Goal: Information Seeking & Learning: Learn about a topic

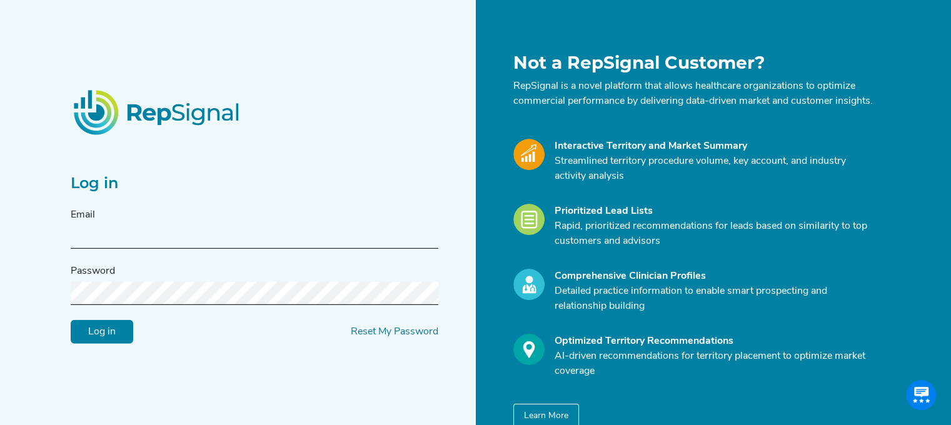
click at [106, 249] on input "text" at bounding box center [255, 237] width 368 height 23
type input "[PERSON_NAME][EMAIL_ADDRESS][PERSON_NAME][DOMAIN_NAME]"
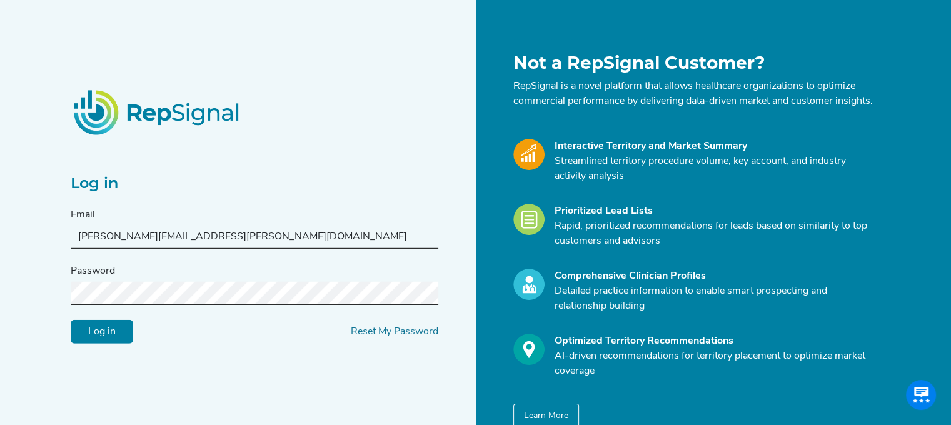
click at [126, 288] on div "Password" at bounding box center [255, 284] width 368 height 41
click at [71, 320] on input "Log in" at bounding box center [102, 332] width 63 height 24
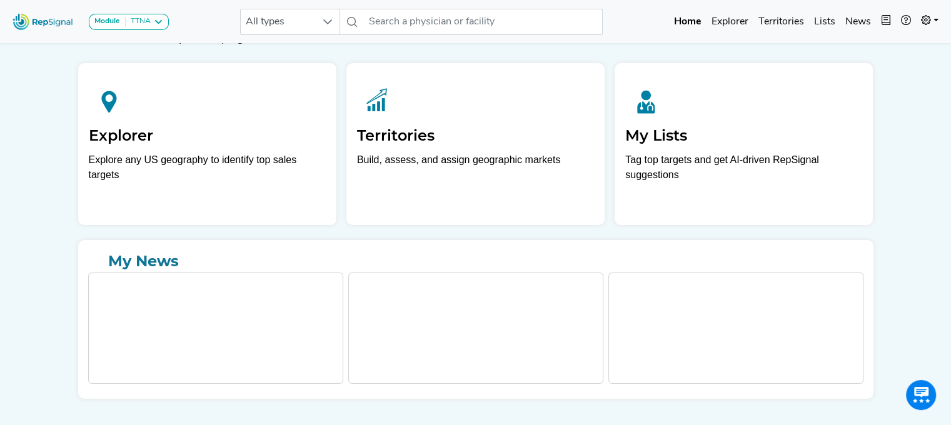
scroll to position [53, 0]
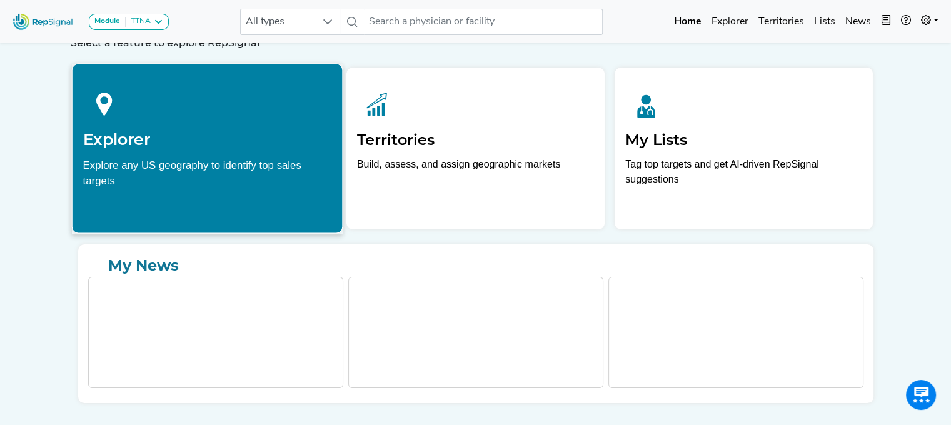
click at [244, 189] on p "Explore any US geography to identify top sales targets" at bounding box center [207, 176] width 249 height 39
click at [208, 121] on div at bounding box center [207, 102] width 249 height 56
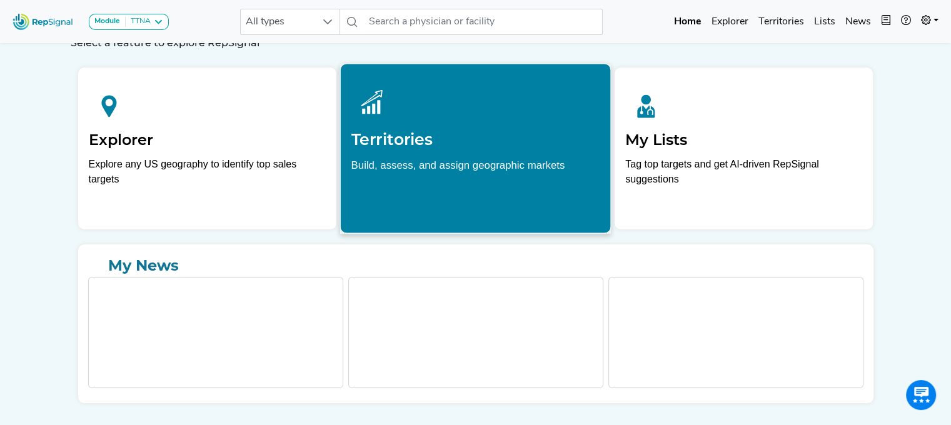
click at [365, 126] on div at bounding box center [475, 102] width 249 height 56
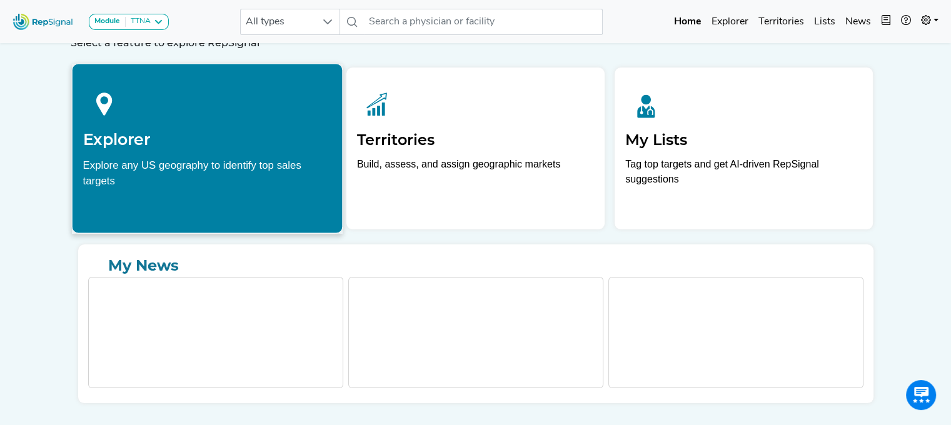
click at [279, 138] on h2 "Explorer" at bounding box center [207, 139] width 249 height 19
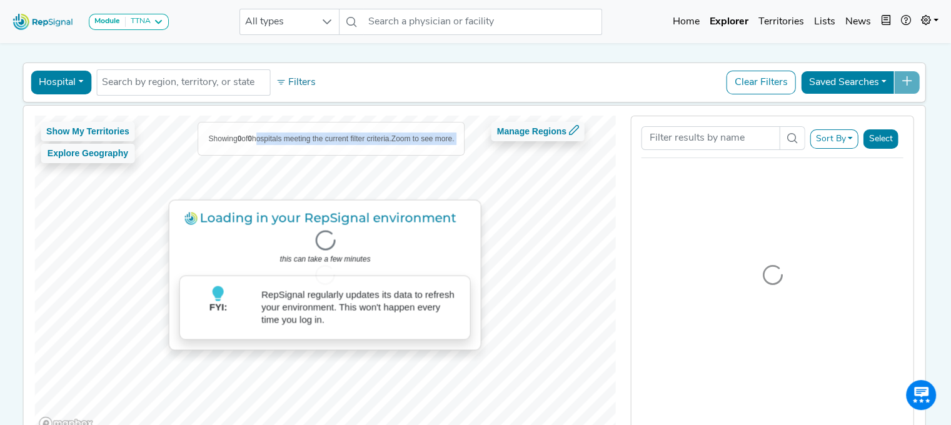
scroll to position [11, 0]
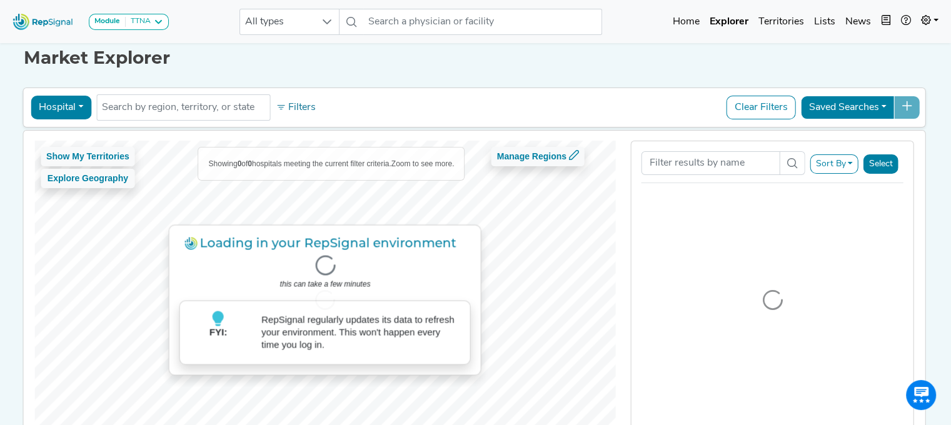
click at [279, 138] on div "Loading in your RepSignal environment . . . this can take a few minutes FYI: Re…" at bounding box center [474, 300] width 915 height 339
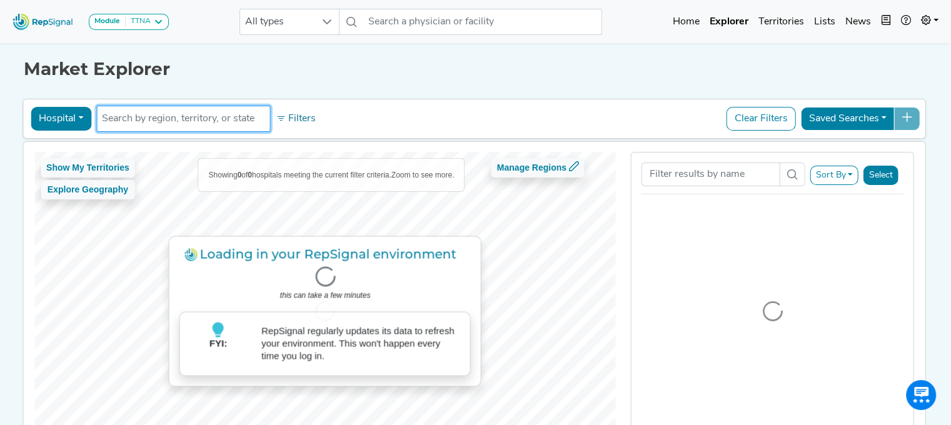
click at [171, 116] on input "text" at bounding box center [183, 118] width 163 height 15
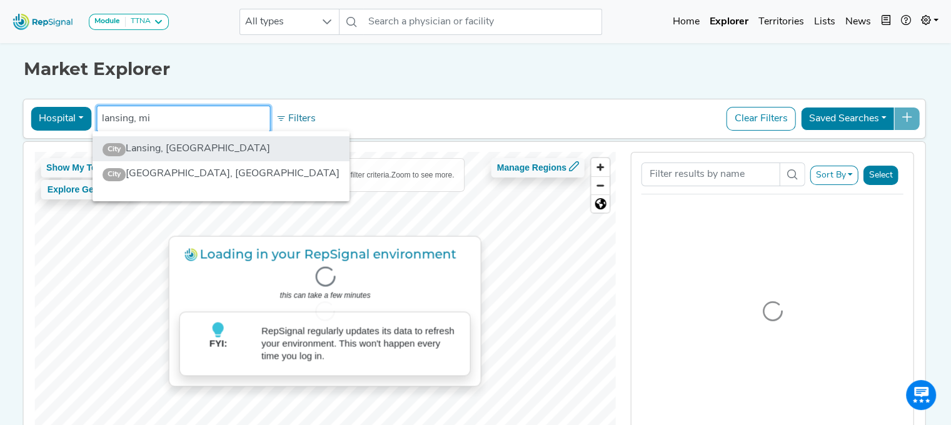
type input "lansing, mi"
click at [156, 141] on li "City [GEOGRAPHIC_DATA], [GEOGRAPHIC_DATA]" at bounding box center [221, 148] width 257 height 25
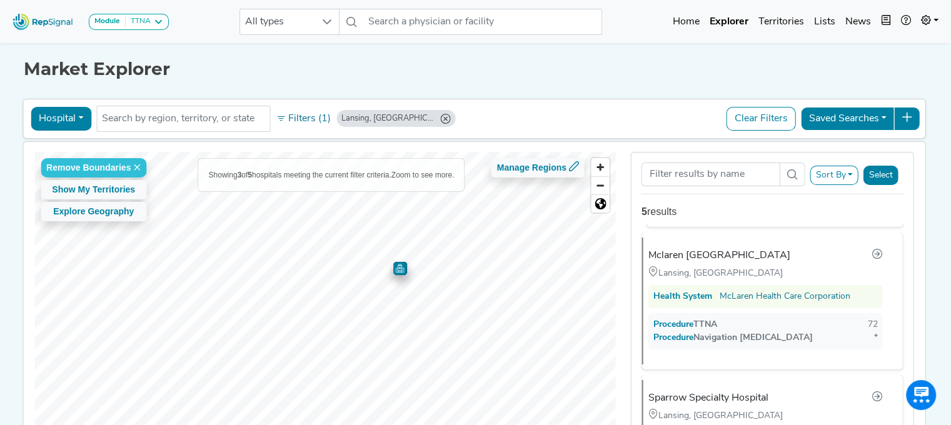
scroll to position [145, 0]
click at [782, 257] on div "Mclaren [GEOGRAPHIC_DATA]" at bounding box center [767, 256] width 229 height 16
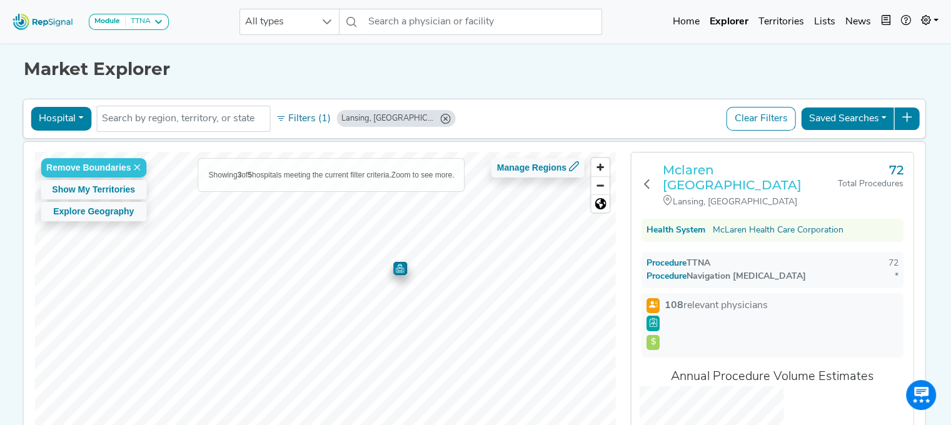
click at [743, 166] on h3 "Mclaren [GEOGRAPHIC_DATA]" at bounding box center [750, 178] width 175 height 30
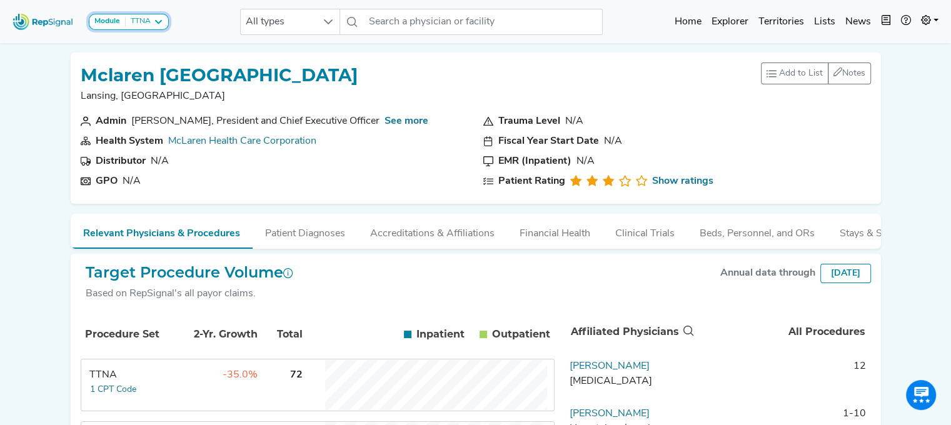
click at [155, 18] on icon at bounding box center [158, 22] width 10 height 10
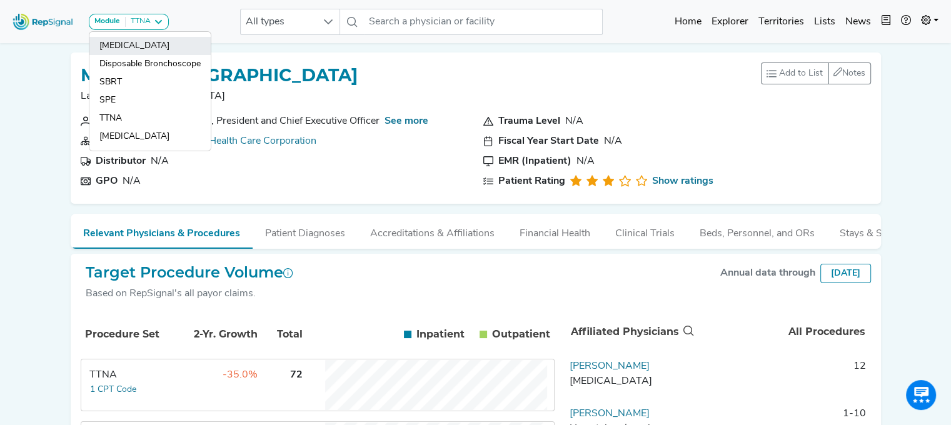
click at [148, 51] on link "[MEDICAL_DATA]" at bounding box center [149, 46] width 121 height 18
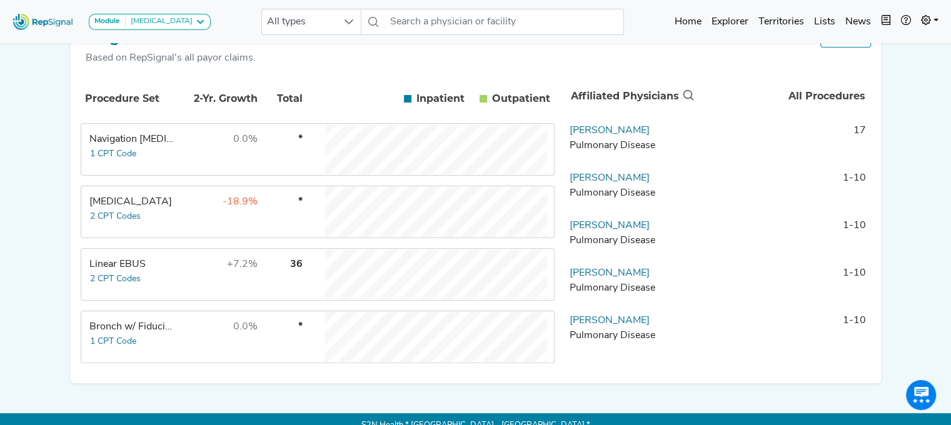
scroll to position [258, 0]
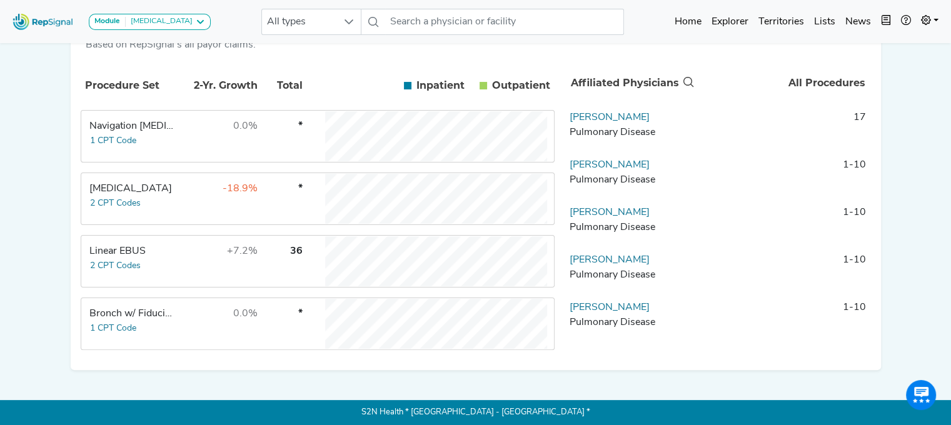
click at [199, 263] on td "+7.2%" at bounding box center [217, 261] width 81 height 50
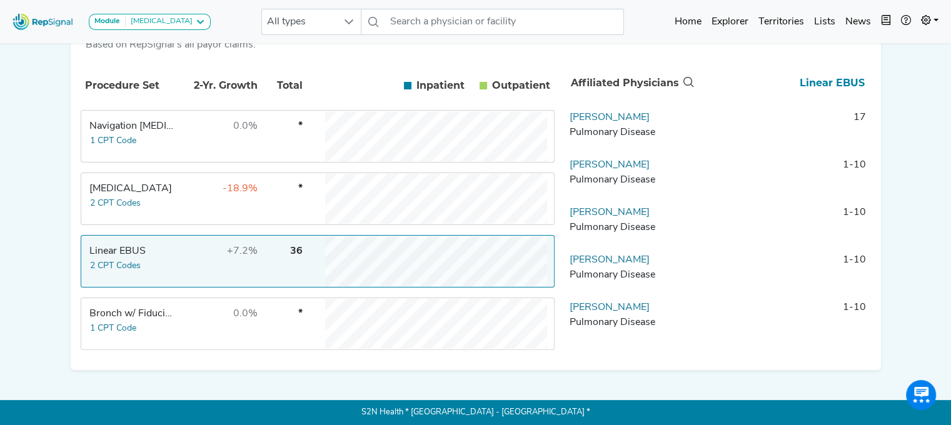
click at [177, 252] on td "+7.2%" at bounding box center [217, 261] width 81 height 50
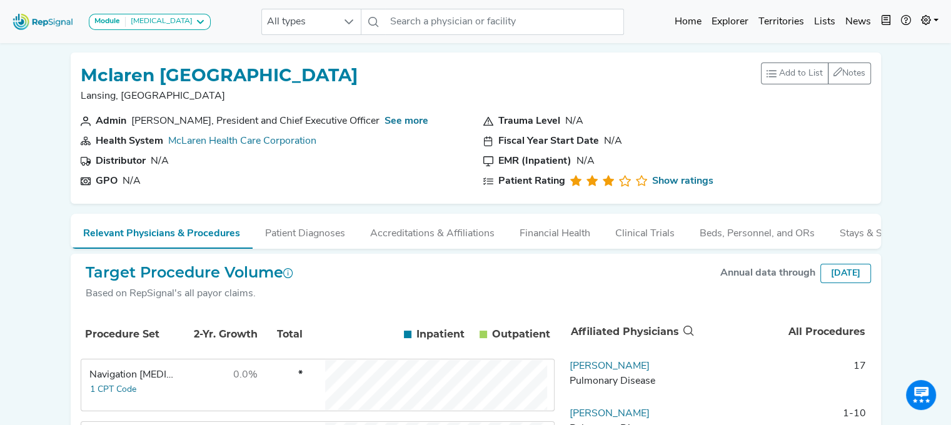
scroll to position [0, 4]
